Goal: Transaction & Acquisition: Purchase product/service

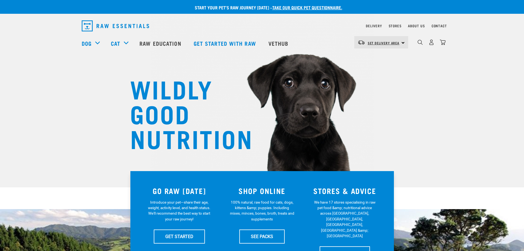
click at [383, 42] on span "Set Delivery Area" at bounding box center [384, 43] width 32 height 2
click at [420, 44] on img "dropdown navigation" at bounding box center [420, 42] width 5 height 5
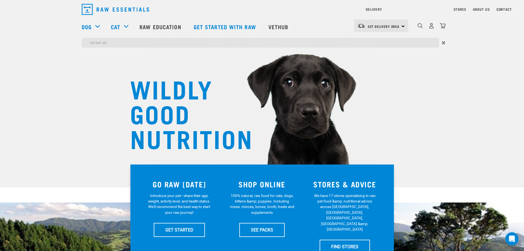
type input "herbal ab"
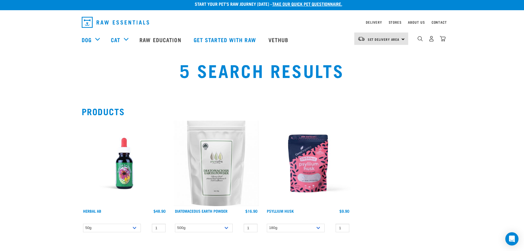
scroll to position [55, 0]
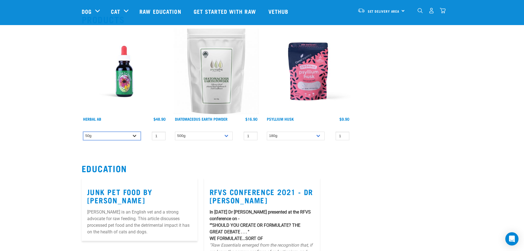
click at [124, 135] on select "50g" at bounding box center [112, 135] width 58 height 9
click at [400, 107] on div "Herbal AB 1 0 100 1" at bounding box center [261, 85] width 367 height 121
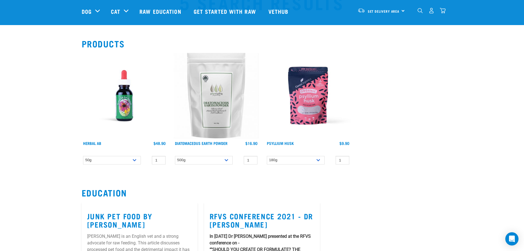
scroll to position [0, 0]
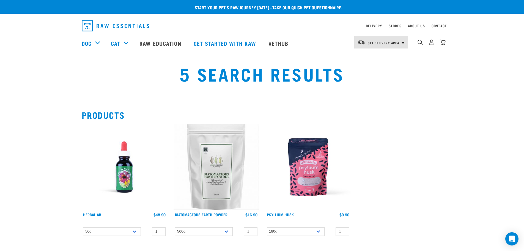
click at [389, 42] on span "Set Delivery Area" at bounding box center [384, 43] width 32 height 2
click at [470, 148] on section "Products Herbal AB" at bounding box center [262, 172] width 524 height 147
click at [385, 45] on link "Set Delivery Area" at bounding box center [384, 43] width 32 height 9
click at [380, 67] on link "[GEOGRAPHIC_DATA]" at bounding box center [380, 70] width 53 height 12
